Goal: Transaction & Acquisition: Purchase product/service

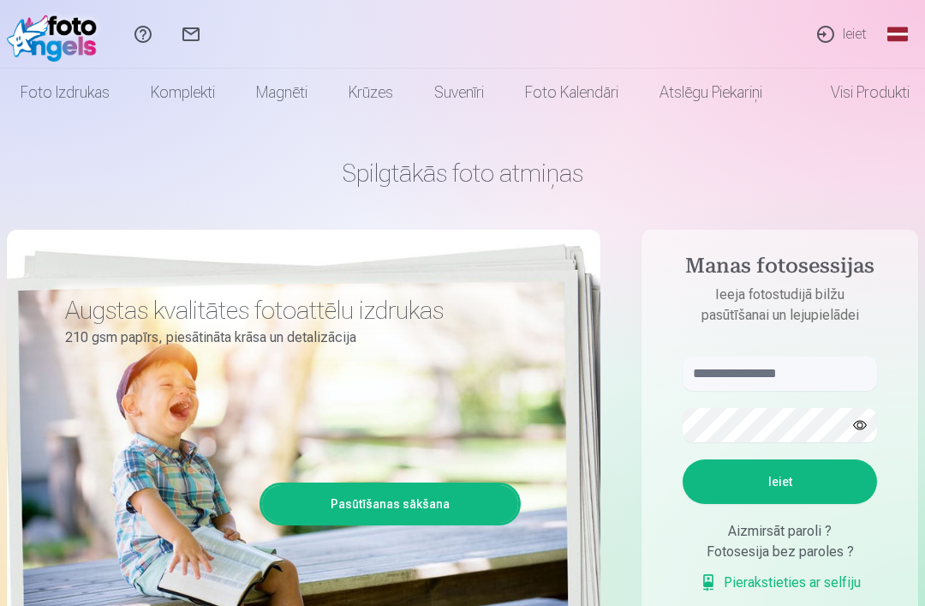
click at [855, 39] on link "Ieiet" at bounding box center [841, 34] width 79 height 69
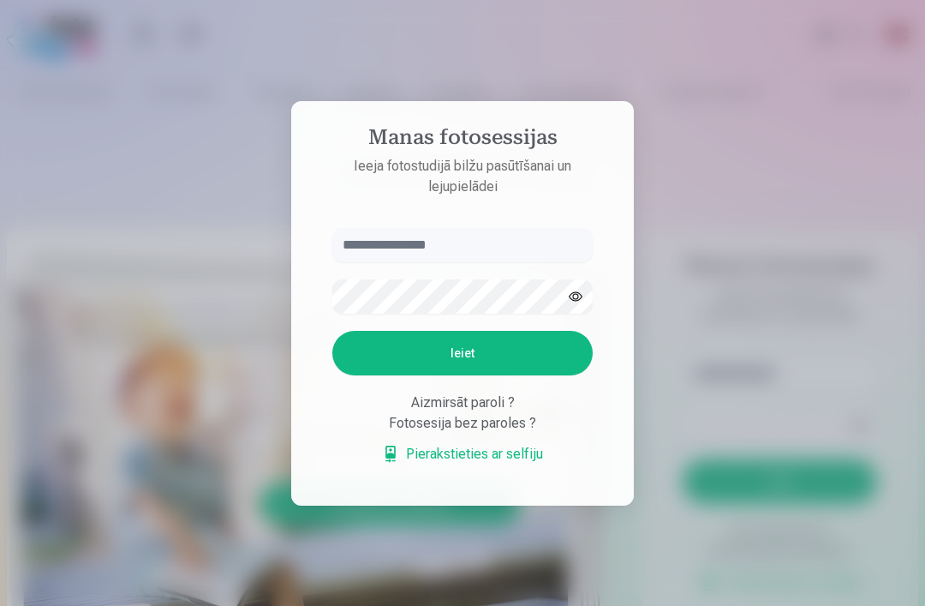
click at [449, 247] on input "text" at bounding box center [462, 245] width 260 height 34
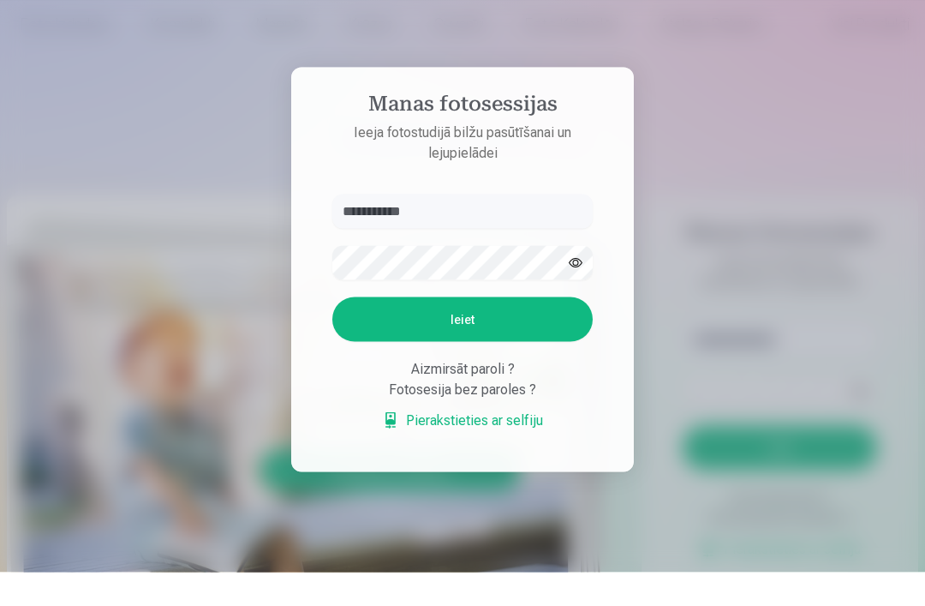
type input "**********"
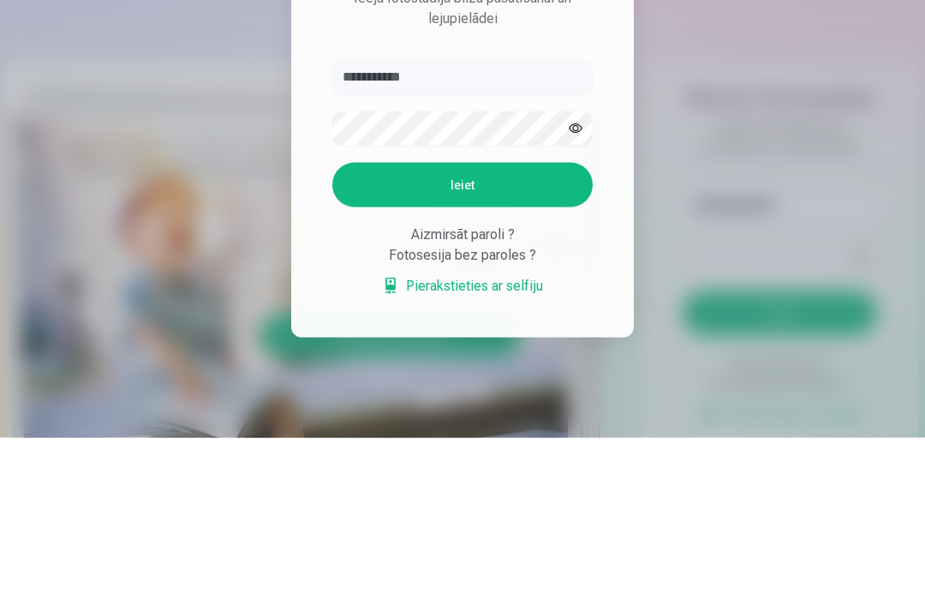
click at [505, 331] on button "Ieiet" at bounding box center [462, 353] width 260 height 45
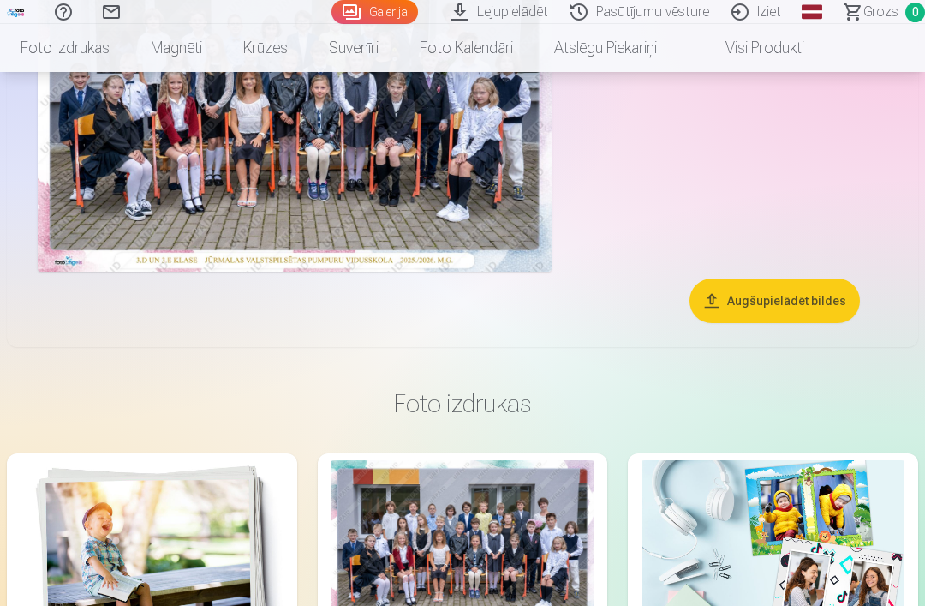
scroll to position [264, 0]
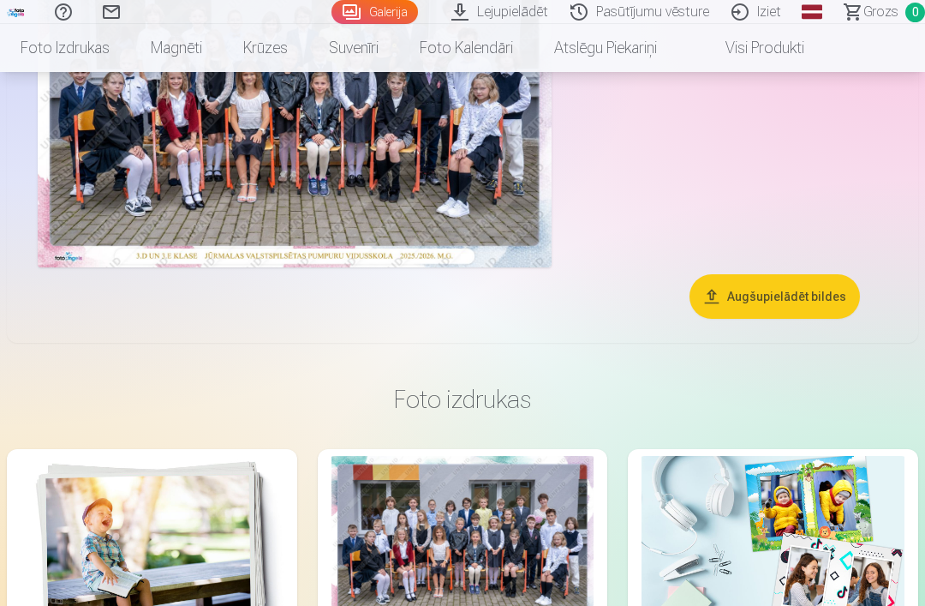
click at [468, 230] on img at bounding box center [295, 96] width 514 height 343
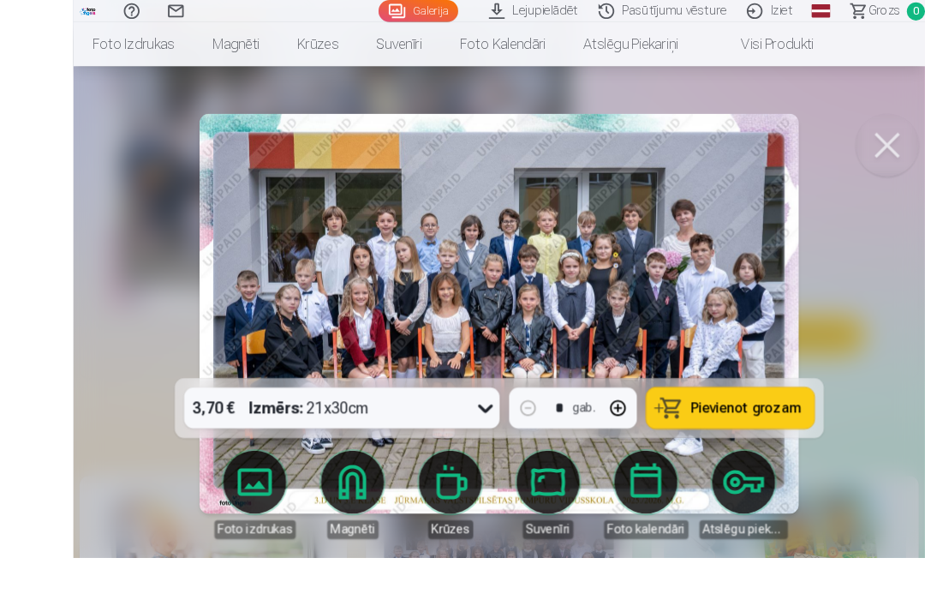
scroll to position [254, 0]
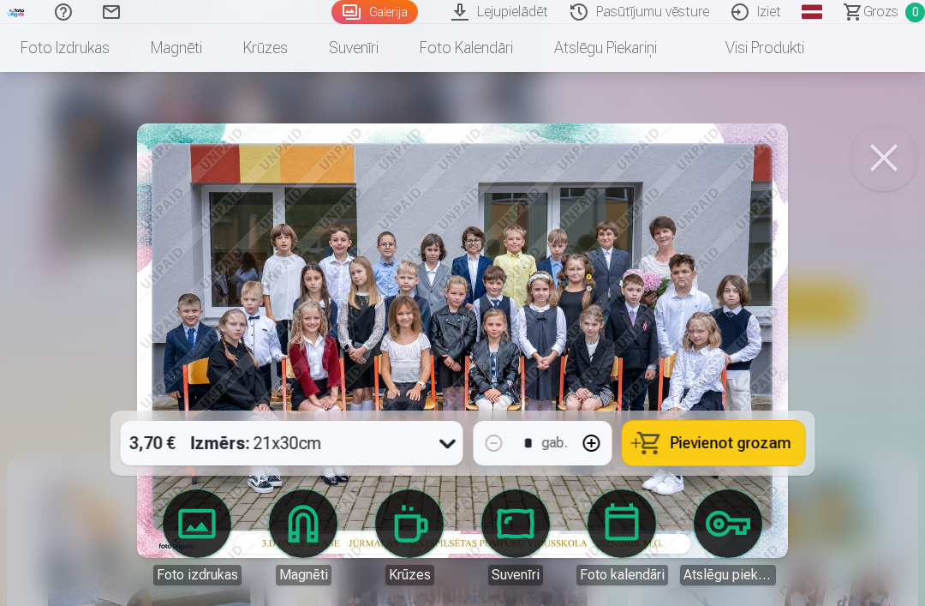
click at [889, 158] on button at bounding box center [884, 157] width 69 height 69
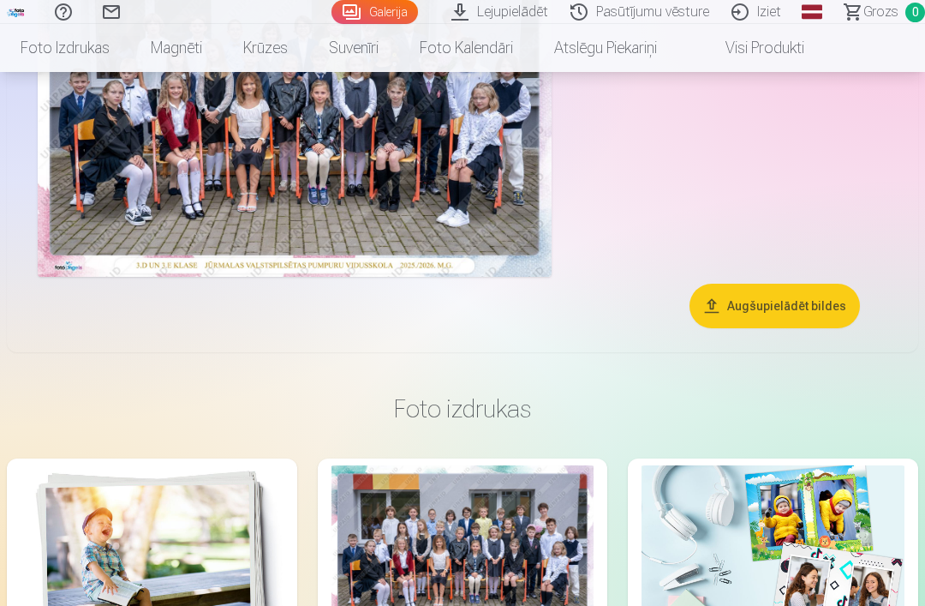
click at [827, 310] on button "Augšupielādēt bildes" at bounding box center [775, 306] width 170 height 45
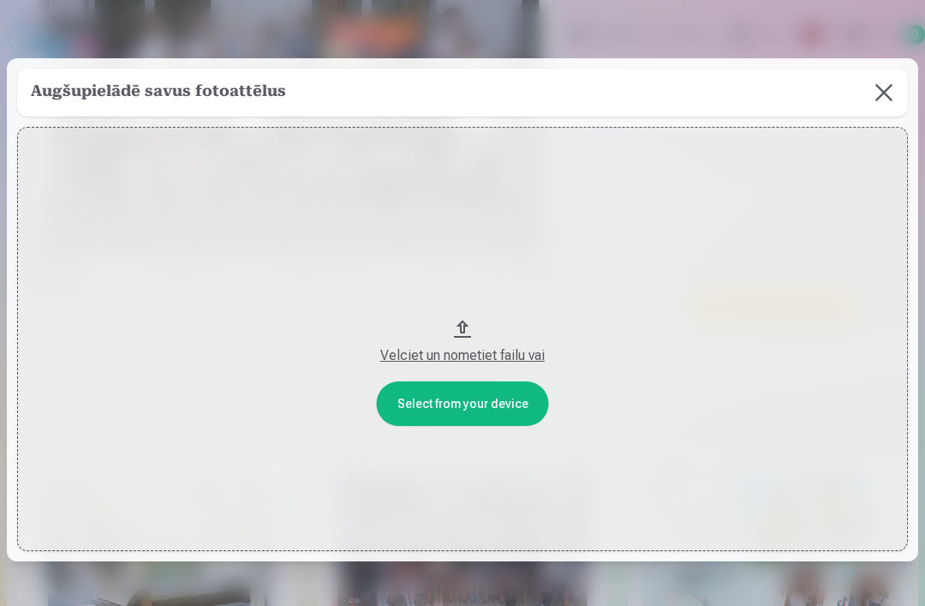
click at [891, 98] on button at bounding box center [884, 93] width 48 height 48
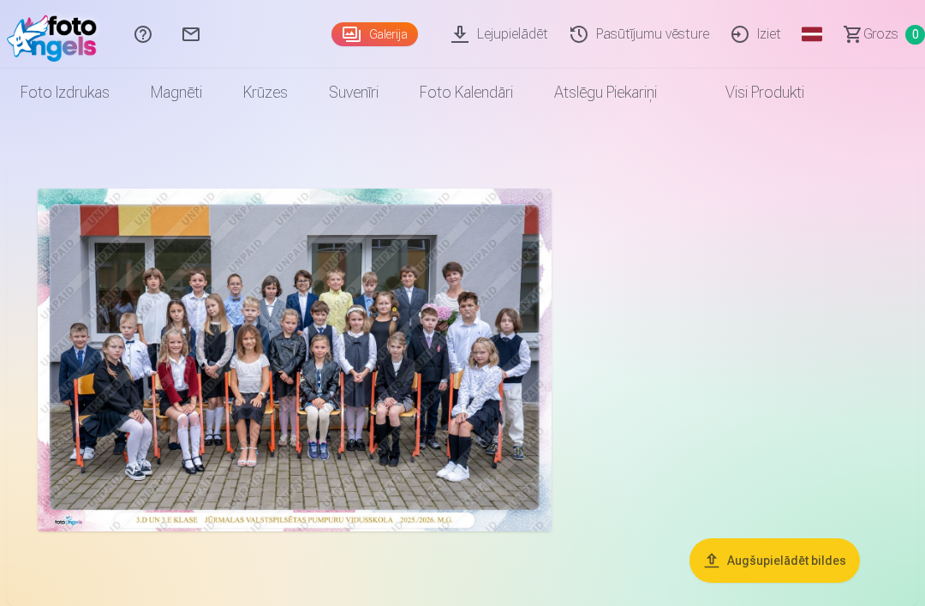
click at [527, 37] on link "Lejupielādēt" at bounding box center [502, 34] width 119 height 69
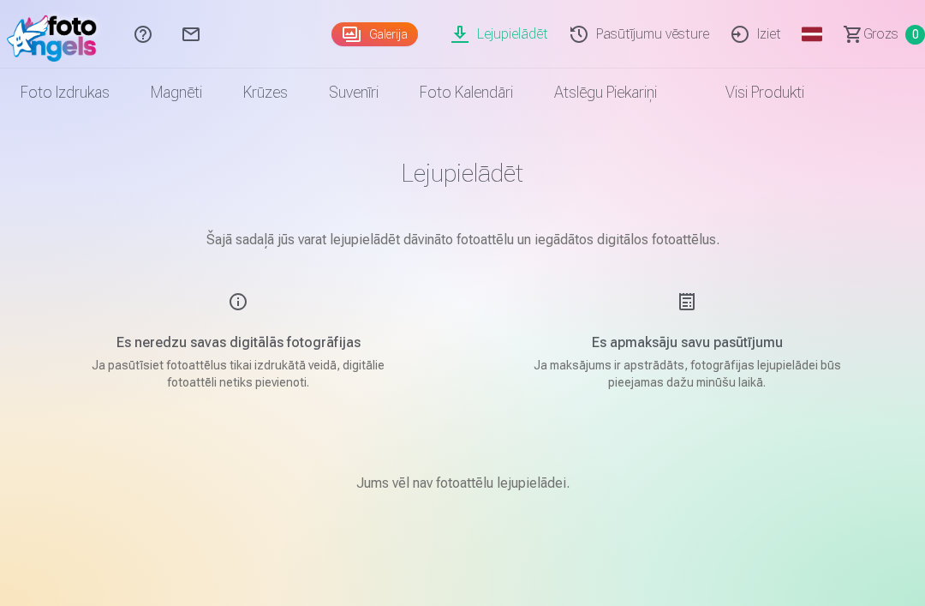
click at [617, 386] on p "Ja maksājums ir apstrādāts, fotogrāfijas lejupielādei būs pieejamas dažu minūšu…" at bounding box center [687, 373] width 326 height 34
click at [406, 39] on link "Galerija" at bounding box center [375, 34] width 87 height 24
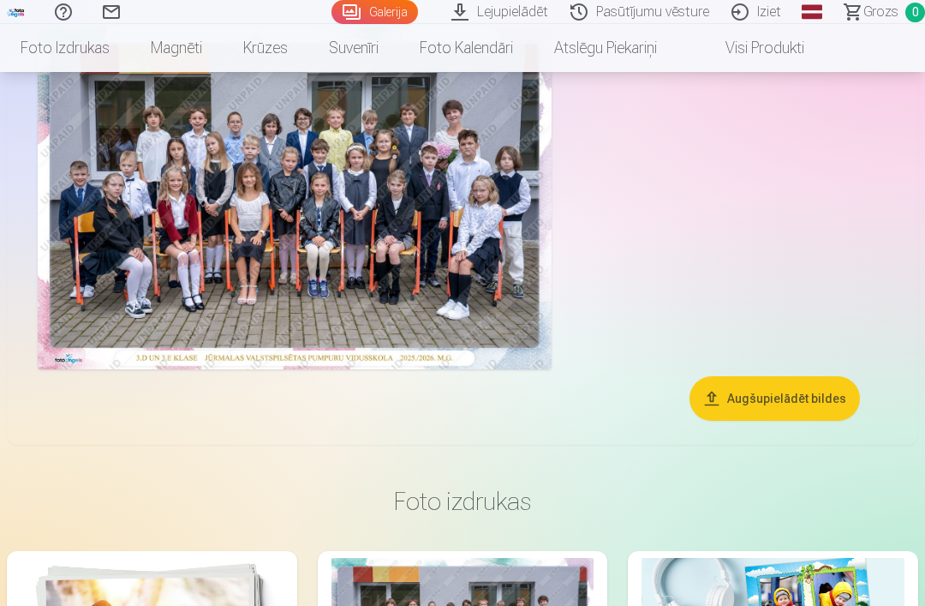
scroll to position [110, 0]
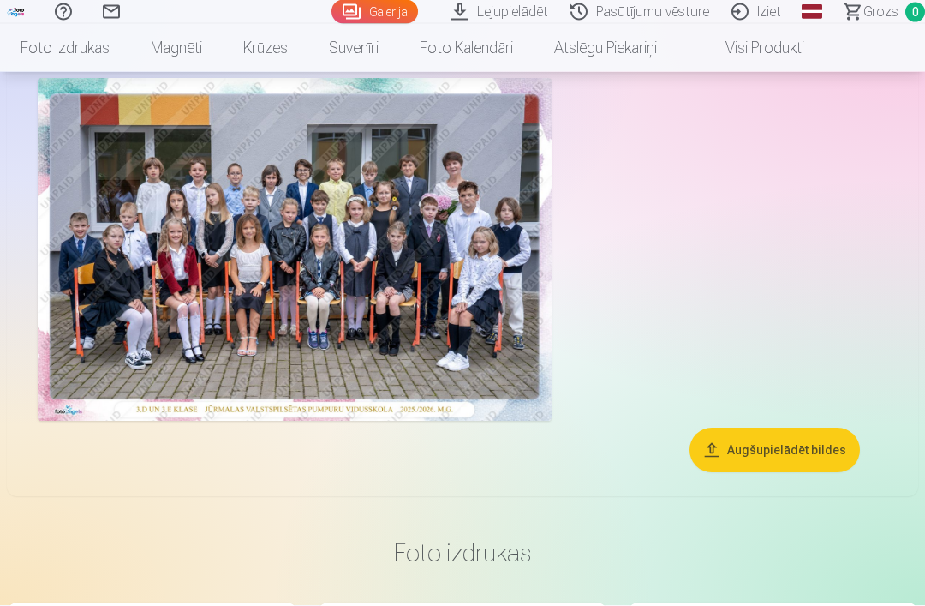
click at [826, 449] on button "Augšupielādēt bildes" at bounding box center [775, 450] width 170 height 45
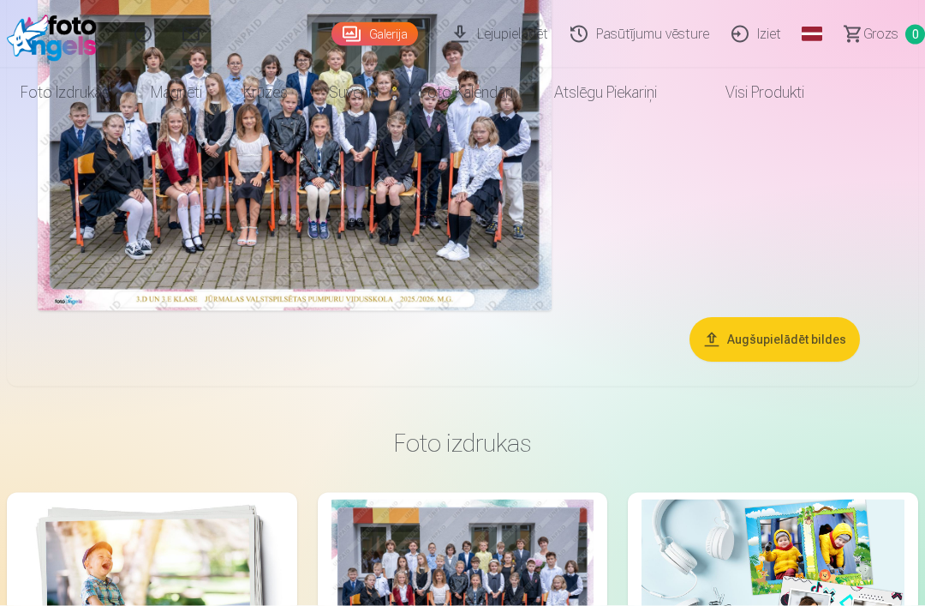
scroll to position [0, 0]
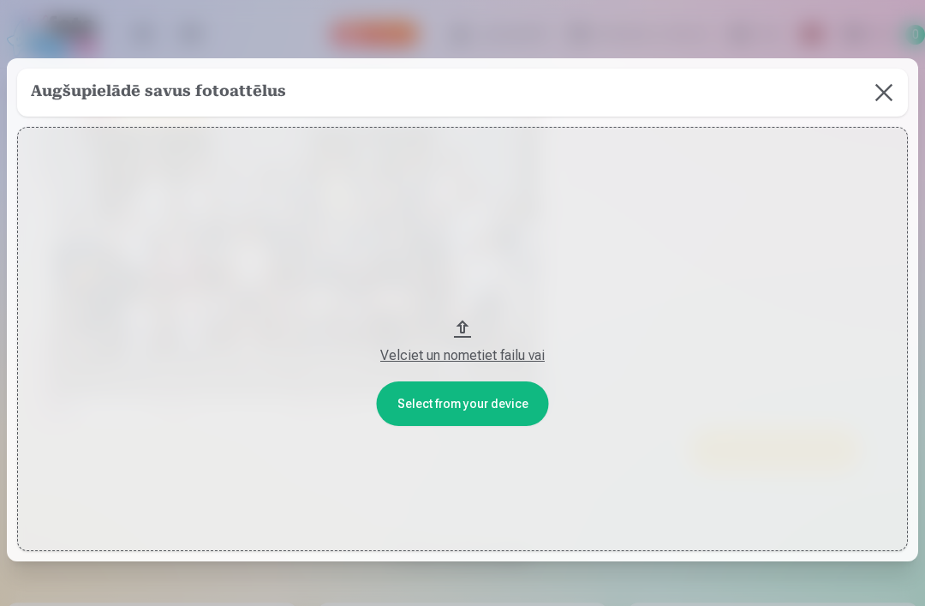
click at [889, 95] on button at bounding box center [884, 93] width 48 height 48
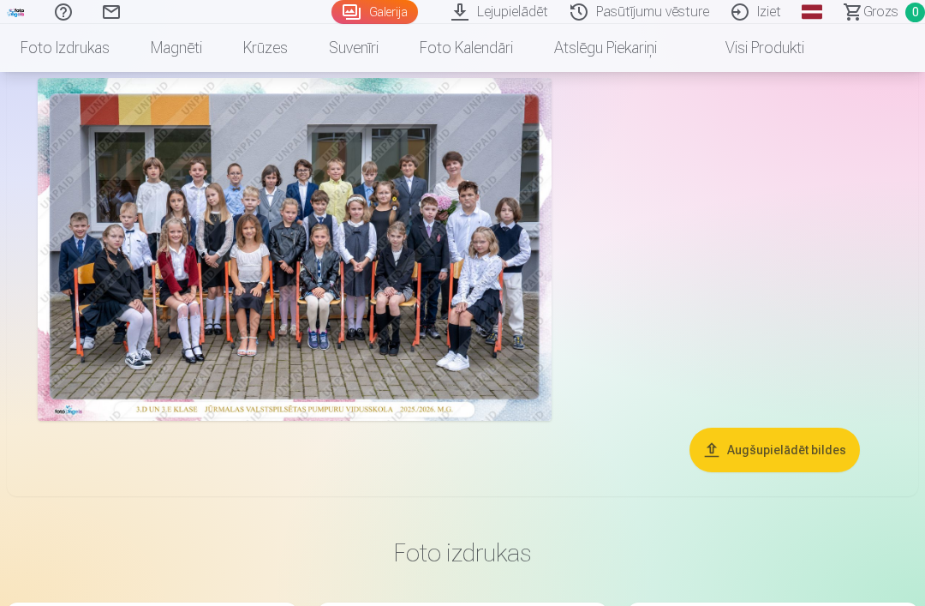
click at [864, 224] on div at bounding box center [463, 249] width 864 height 356
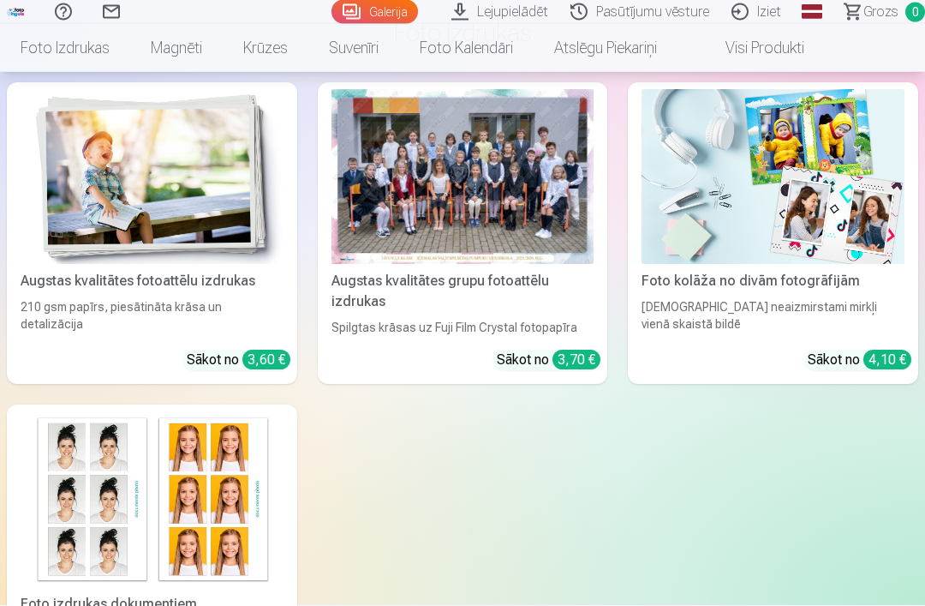
scroll to position [631, 0]
click at [559, 360] on div "3,70 €" at bounding box center [577, 360] width 48 height 20
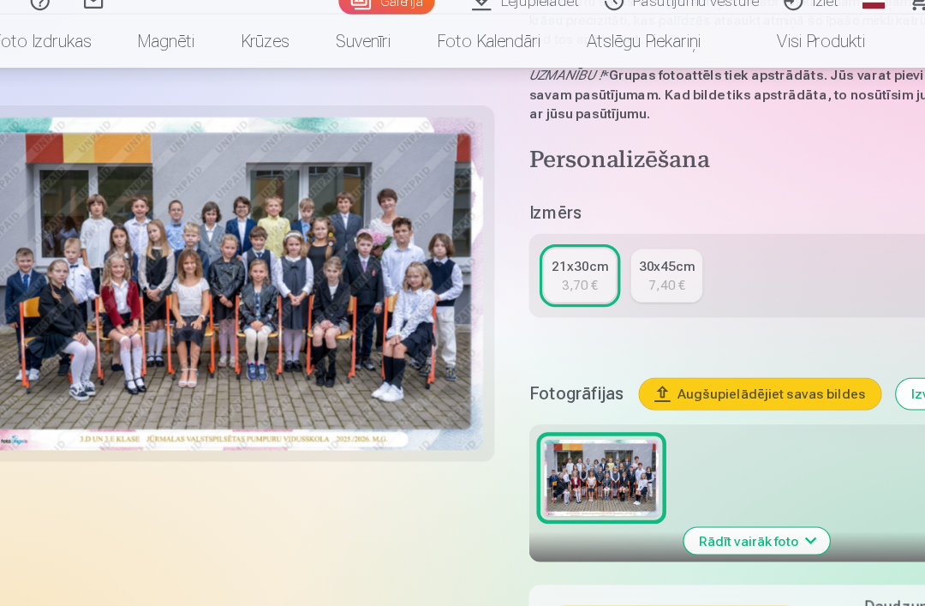
scroll to position [304, 0]
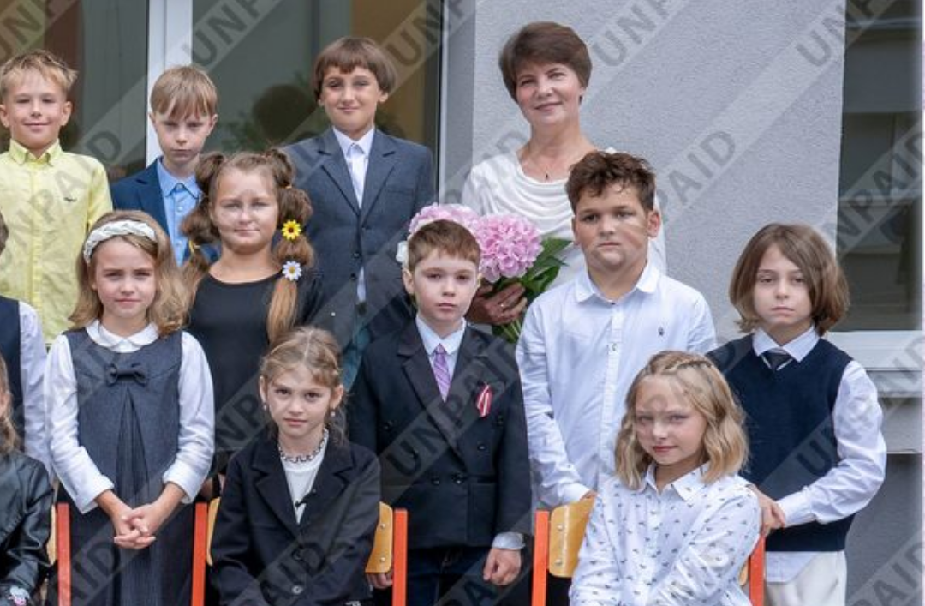
click at [176, 117] on img at bounding box center [238, 266] width 448 height 299
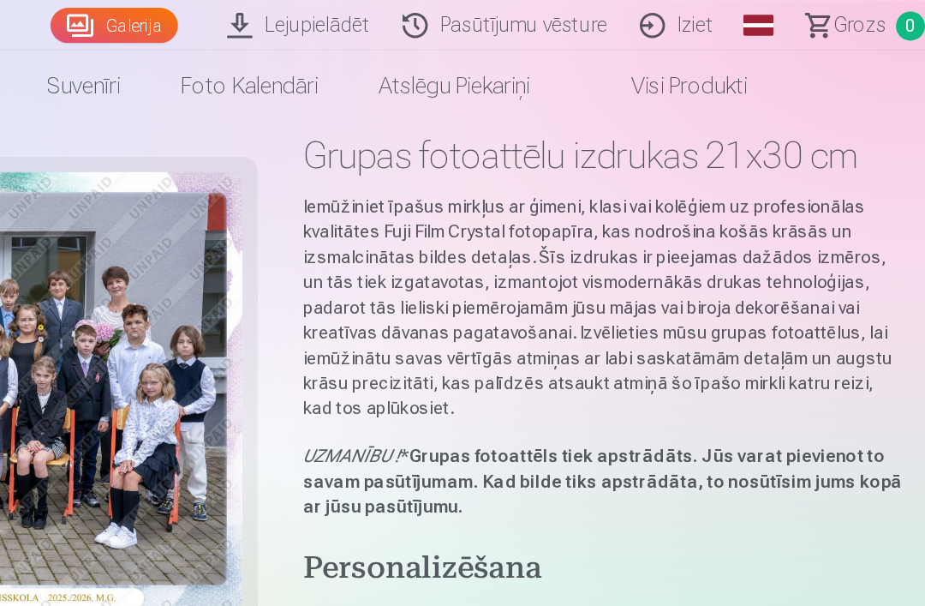
scroll to position [0, 0]
